Goal: Task Accomplishment & Management: Use online tool/utility

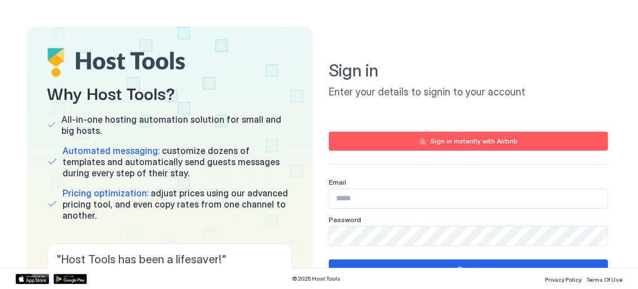
click at [388, 208] on input "Input Field" at bounding box center [468, 198] width 278 height 19
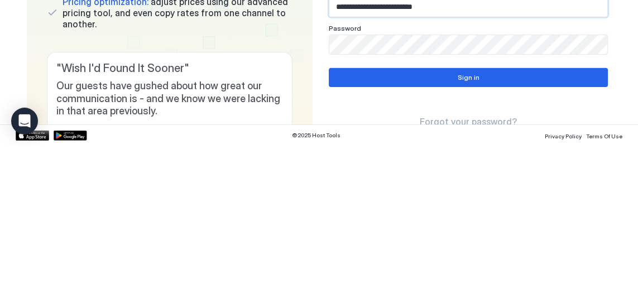
scroll to position [47, 0]
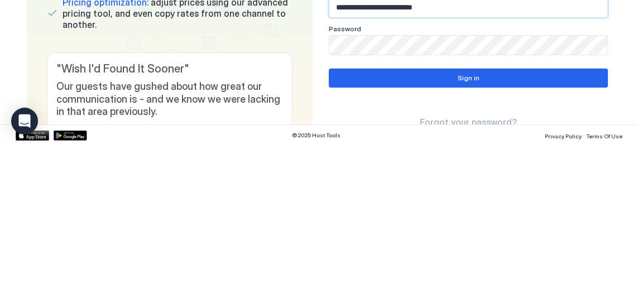
type input "**********"
click at [502, 222] on button "Sign in" at bounding box center [468, 221] width 279 height 19
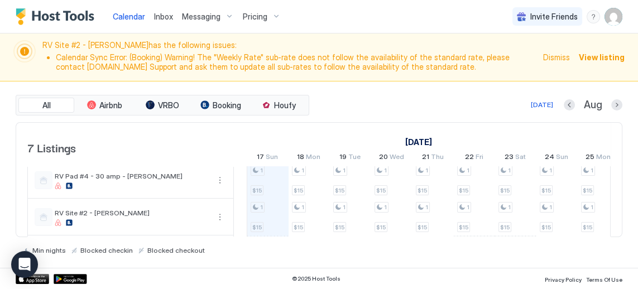
scroll to position [184, 0]
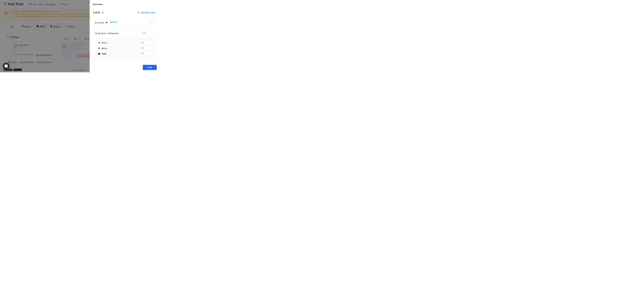
click at [383, 131] on span "Apply price to all channels" at bounding box center [429, 131] width 92 height 10
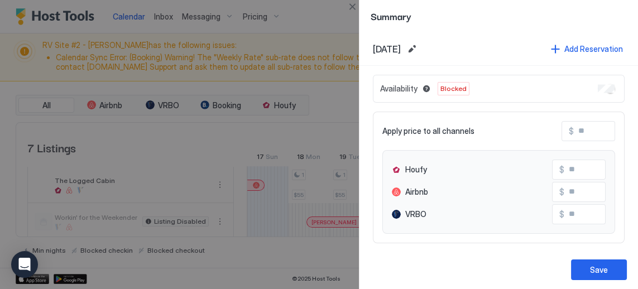
click at [606, 269] on div "Save" at bounding box center [599, 270] width 18 height 12
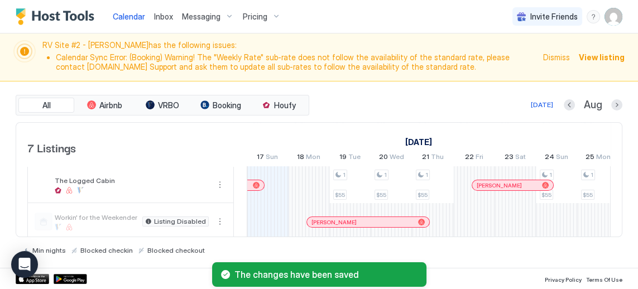
click at [353, 184] on div "1 $55" at bounding box center [350, 185] width 35 height 30
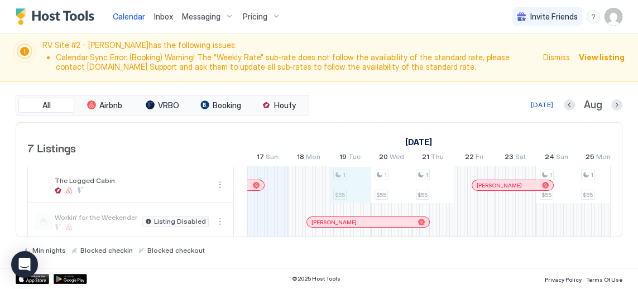
click at [351, 186] on div at bounding box center [350, 185] width 41 height 36
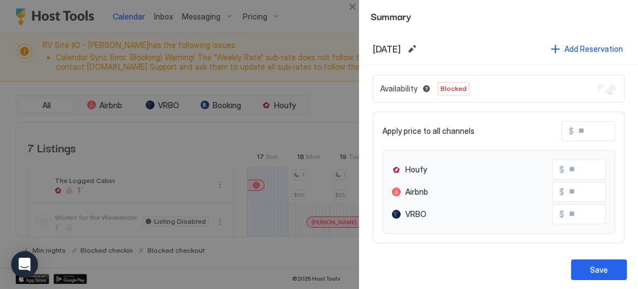
click at [605, 276] on button "Save" at bounding box center [599, 270] width 56 height 21
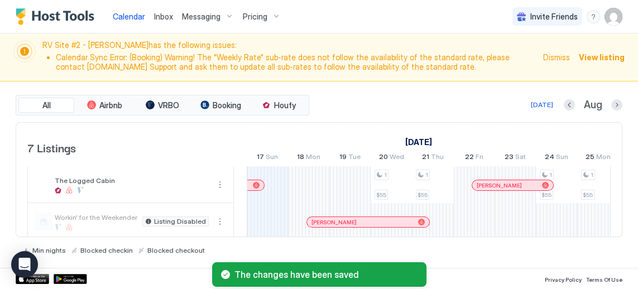
click at [392, 183] on div "1 $55" at bounding box center [392, 185] width 35 height 30
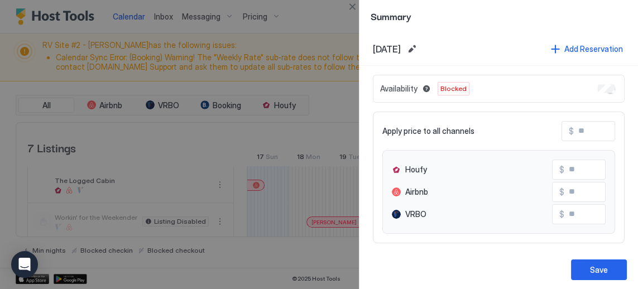
click at [610, 272] on button "Save" at bounding box center [599, 270] width 56 height 21
